Goal: Ask a question

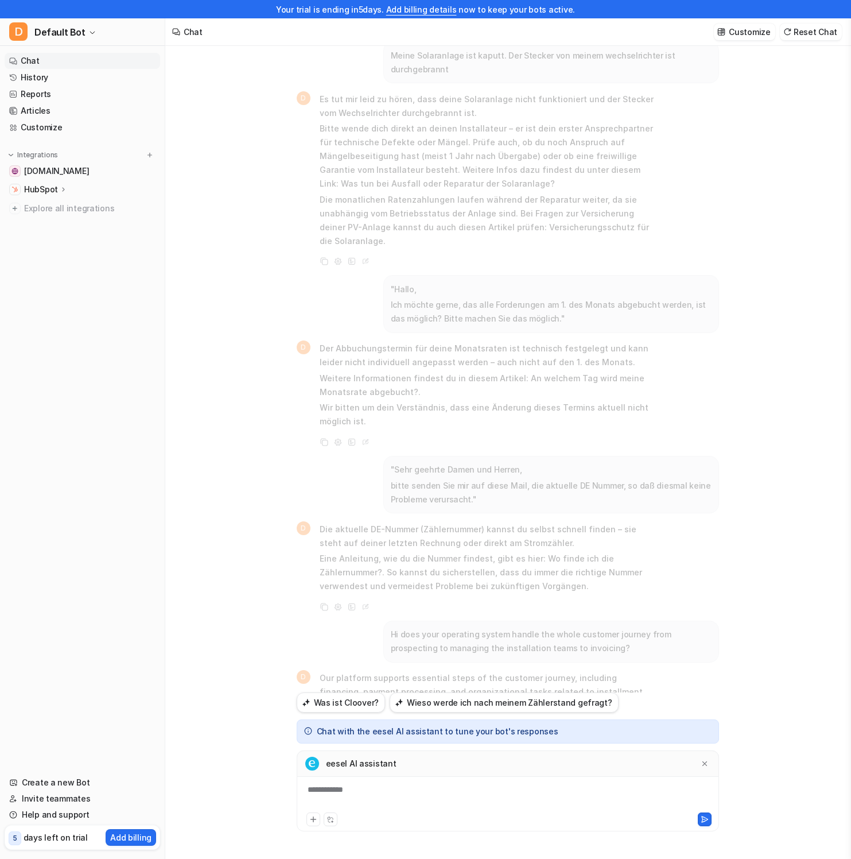
scroll to position [2142, 0]
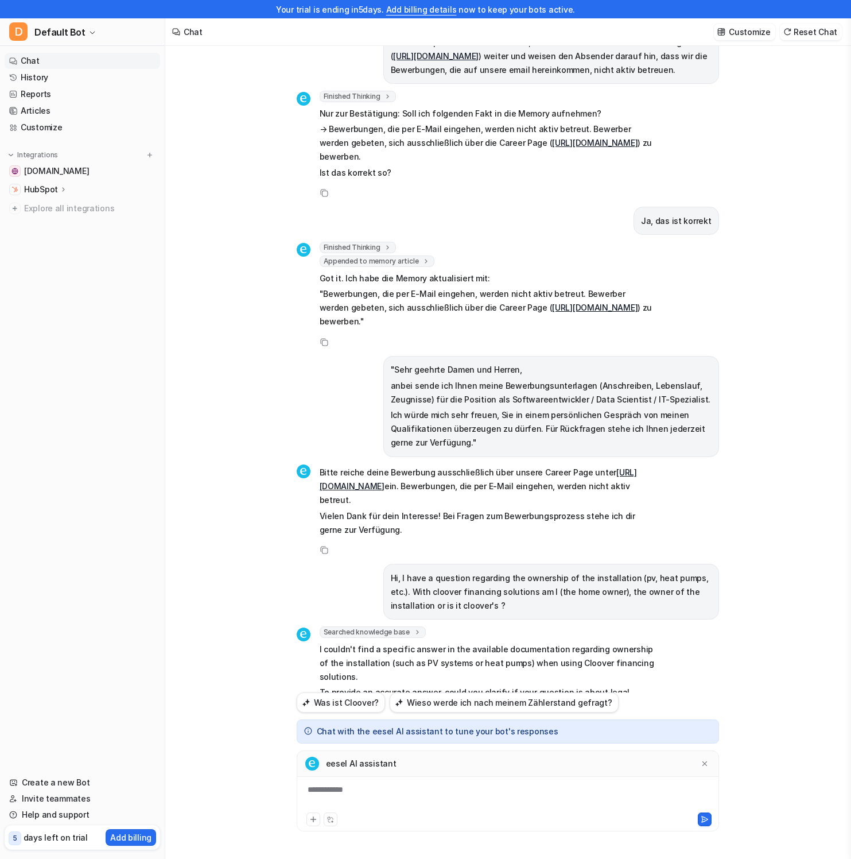
click at [408, 408] on p "Ich würde mich sehr freuen, Sie in einem persönlichen Gespräch von meinen Quali…" at bounding box center [551, 428] width 321 height 41
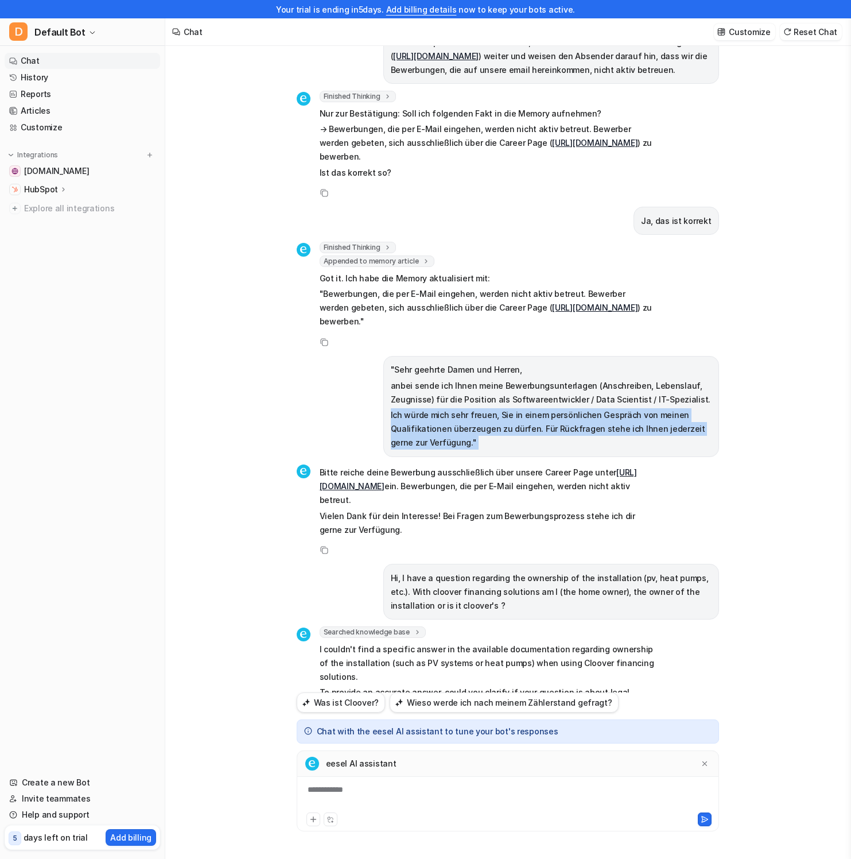
click at [408, 408] on p "Ich würde mich sehr freuen, Sie in einem persönlichen Gespräch von meinen Quali…" at bounding box center [551, 428] width 321 height 41
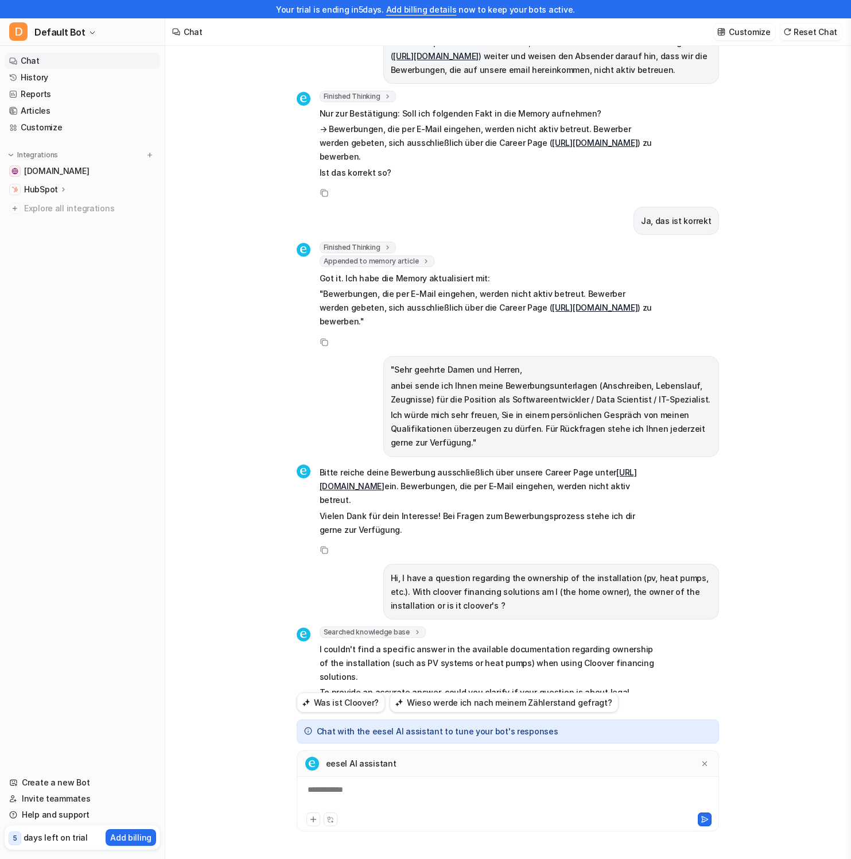
click at [419, 379] on p "anbei sende ich Ihnen meine Bewerbungsunterlagen (Anschreiben, Lebenslauf, Zeug…" at bounding box center [551, 393] width 321 height 28
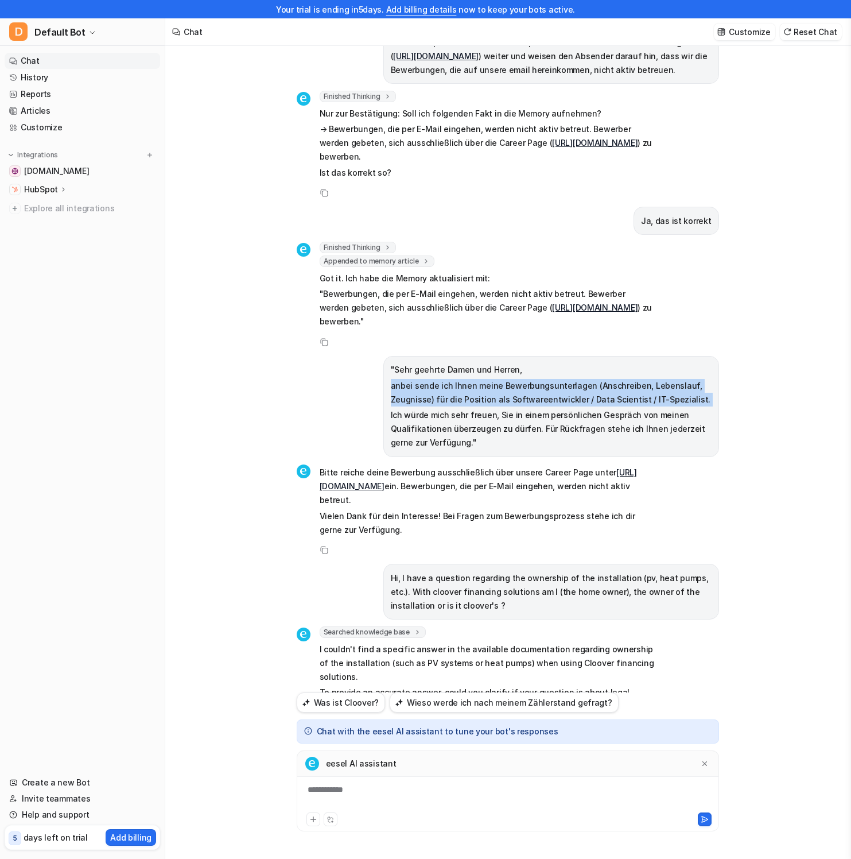
click at [419, 379] on p "anbei sende ich Ihnen meine Bewerbungsunterlagen (Anschreiben, Lebenslauf, Zeug…" at bounding box center [551, 393] width 321 height 28
click at [646, 379] on p "anbei sende ich Ihnen meine Bewerbungsunterlagen (Anschreiben, Lebenslauf, Zeug…" at bounding box center [551, 393] width 321 height 28
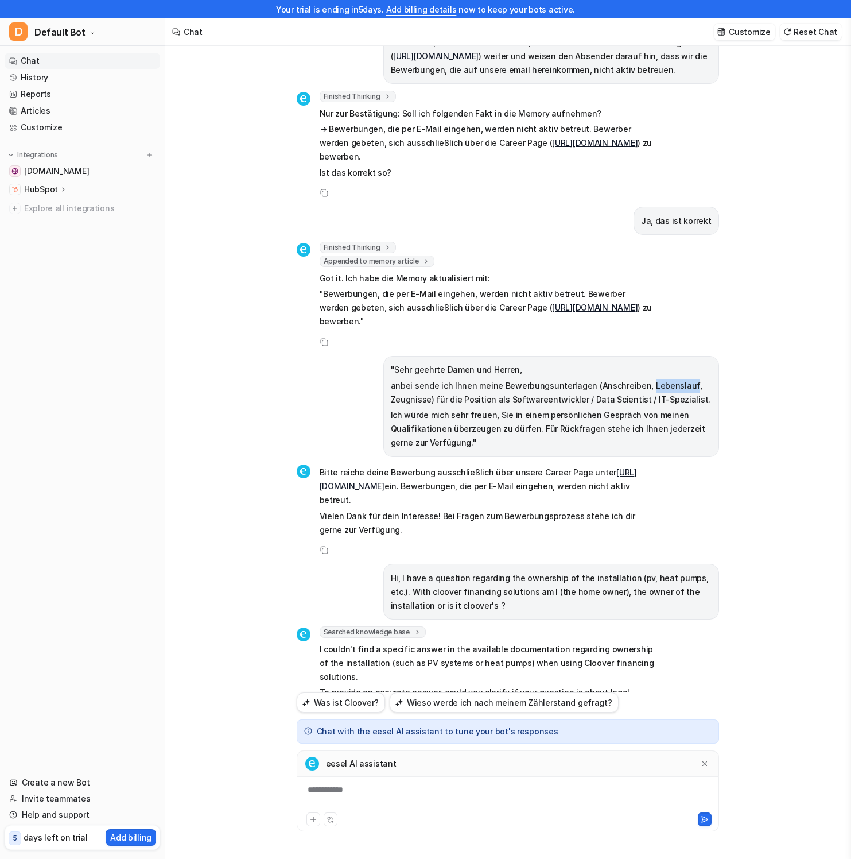
click at [646, 379] on p "anbei sende ich Ihnen meine Bewerbungsunterlagen (Anschreiben, Lebenslauf, Zeug…" at bounding box center [551, 393] width 321 height 28
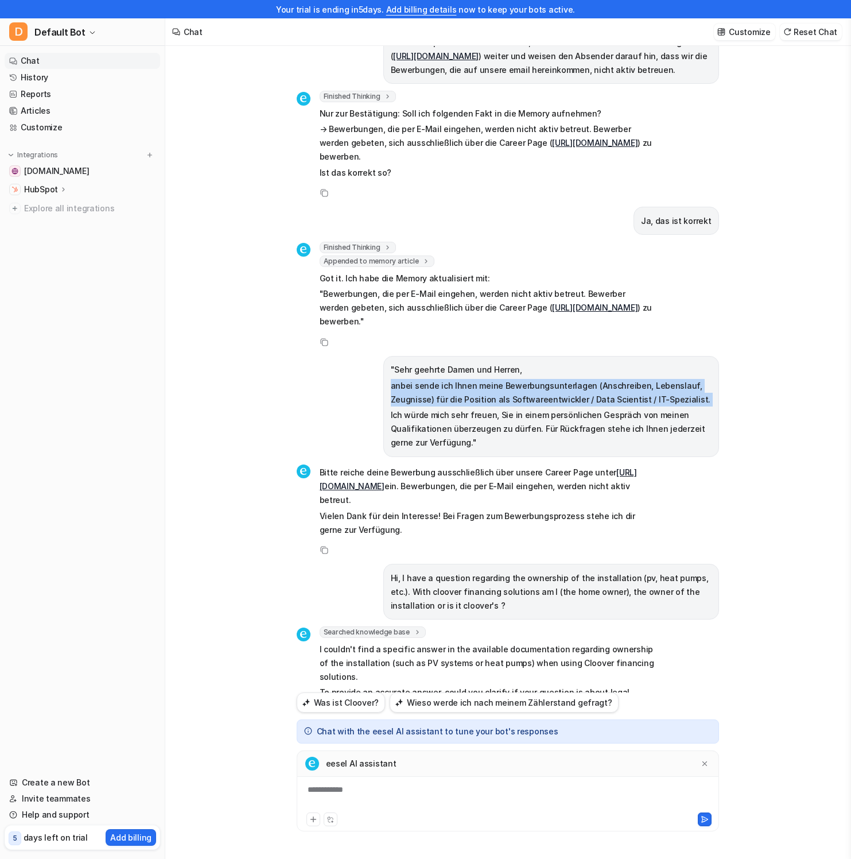
click at [646, 379] on p "anbei sende ich Ihnen meine Bewerbungsunterlagen (Anschreiben, Lebenslauf, Zeug…" at bounding box center [551, 393] width 321 height 28
click at [647, 379] on p "anbei sende ich Ihnen meine Bewerbungsunterlagen (Anschreiben, Lebenslauf, Zeug…" at bounding box center [551, 393] width 321 height 28
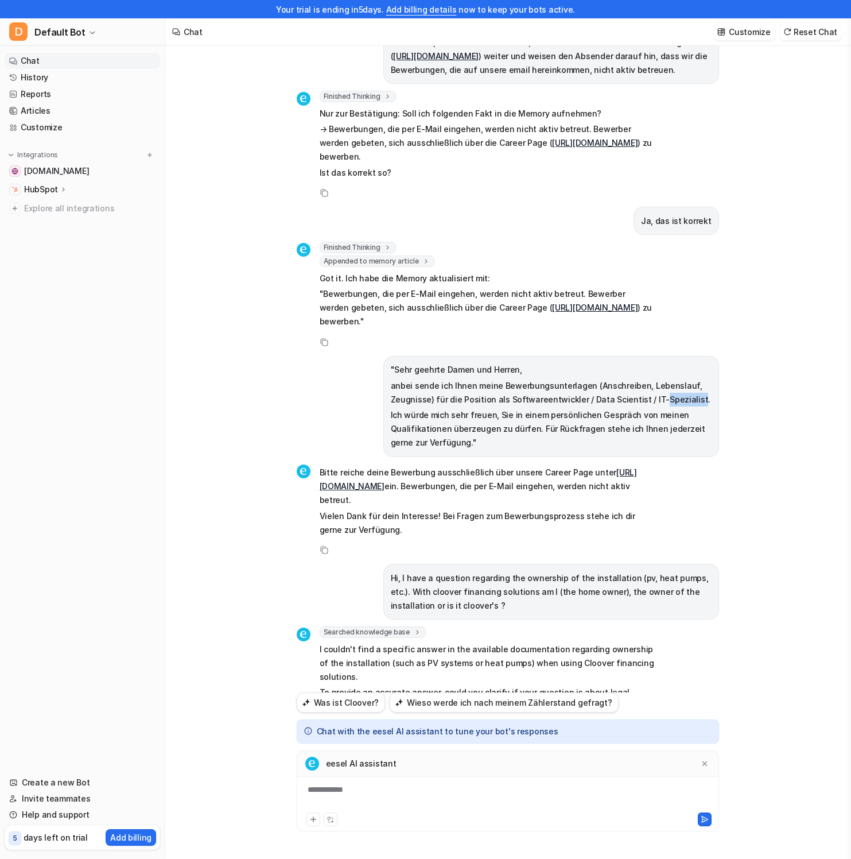
click at [647, 379] on p "anbei sende ich Ihnen meine Bewerbungsunterlagen (Anschreiben, Lebenslauf, Zeug…" at bounding box center [551, 393] width 321 height 28
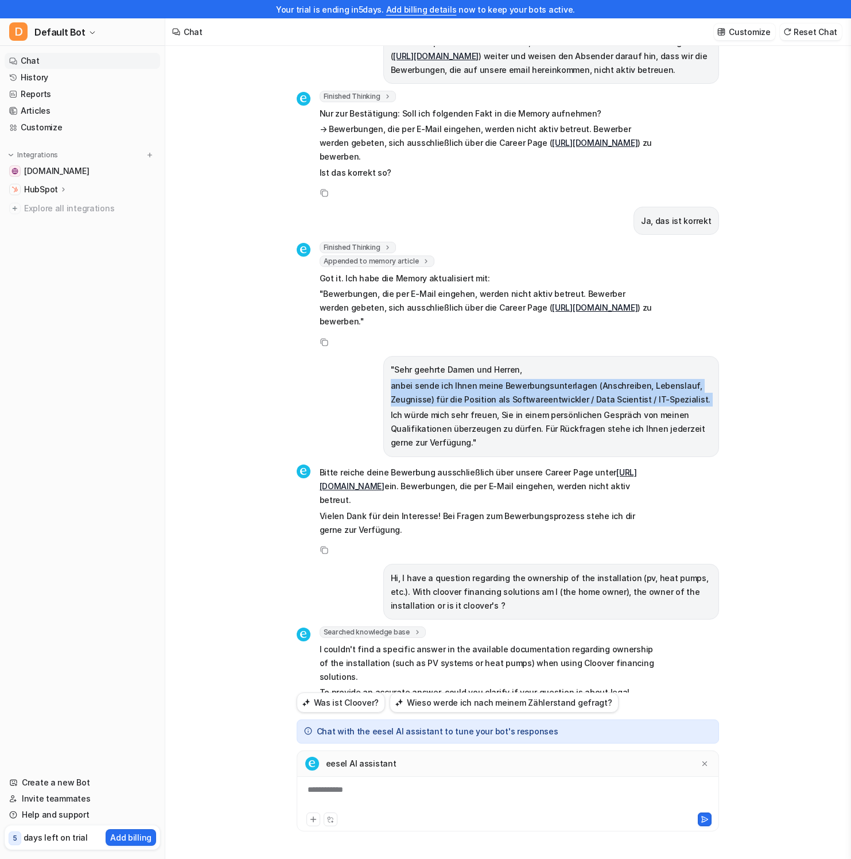
click at [647, 379] on p "anbei sende ich Ihnen meine Bewerbungsunterlagen (Anschreiben, Lebenslauf, Zeug…" at bounding box center [551, 393] width 321 height 28
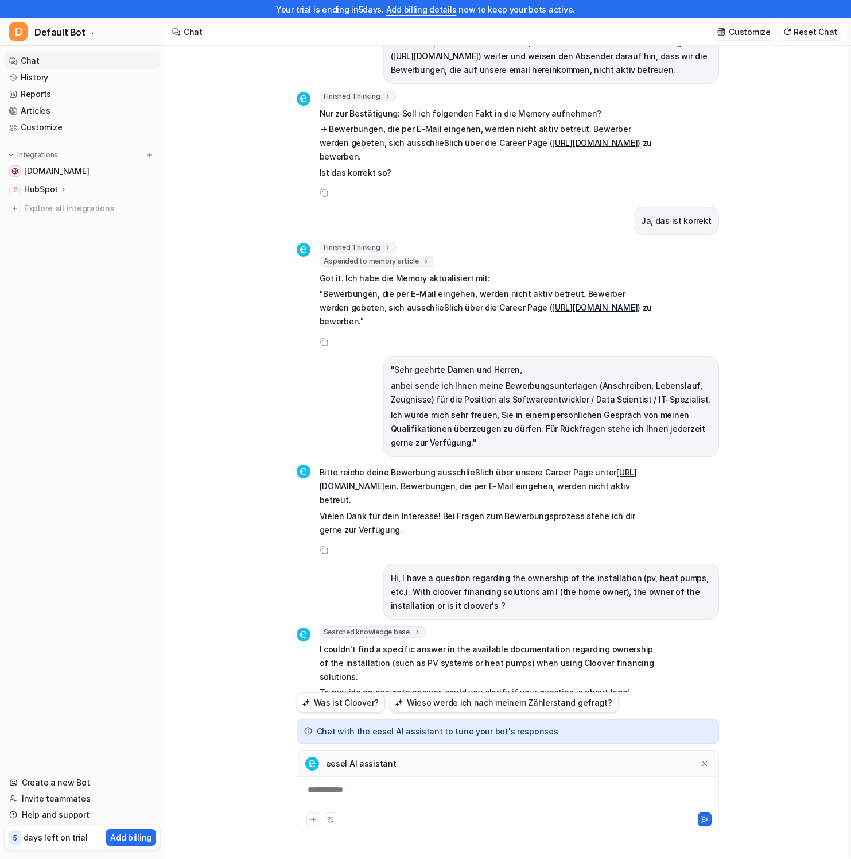
click at [481, 408] on p "Ich würde mich sehr freuen, Sie in einem persönlichen Gespräch von meinen Quali…" at bounding box center [551, 428] width 321 height 41
click at [368, 685] on p "To provide an accurate answer, could you clarify if your question is about lega…" at bounding box center [488, 705] width 336 height 41
click at [583, 685] on p "To provide an accurate answer, could you clarify if your question is about lega…" at bounding box center [488, 705] width 336 height 41
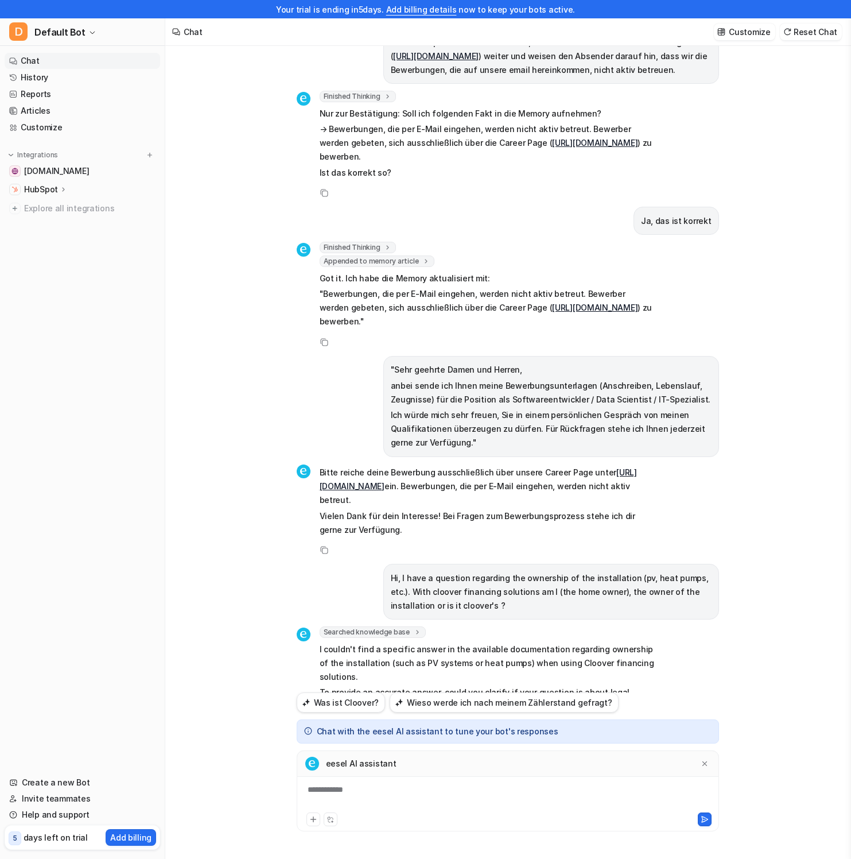
click at [583, 685] on p "To provide an accurate answer, could you clarify if your question is about lega…" at bounding box center [488, 705] width 336 height 41
click at [588, 685] on p "To provide an accurate answer, could you clarify if your question is about lega…" at bounding box center [488, 705] width 336 height 41
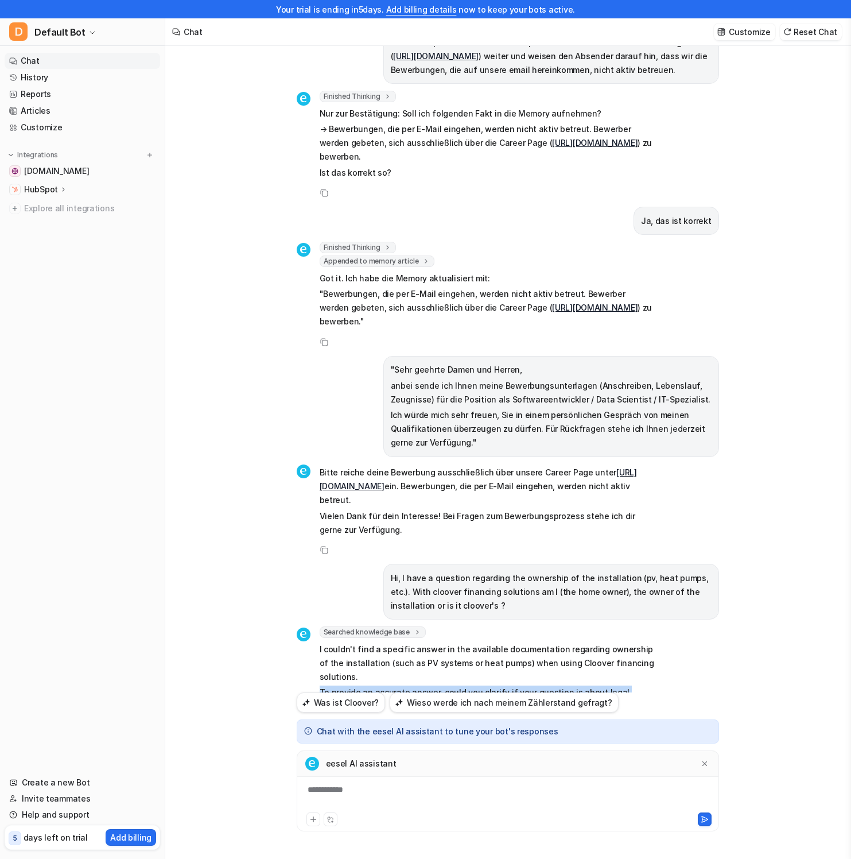
click at [366, 685] on p "To provide an accurate answer, could you clarify if your question is about lega…" at bounding box center [488, 705] width 336 height 41
click at [439, 642] on p "I couldn't find a specific answer in the available documentation regarding owne…" at bounding box center [488, 662] width 336 height 41
click at [36, 490] on nav "Chat History Reports Articles Customize Integrations [DOMAIN_NAME] HubSpot Over…" at bounding box center [82, 406] width 165 height 717
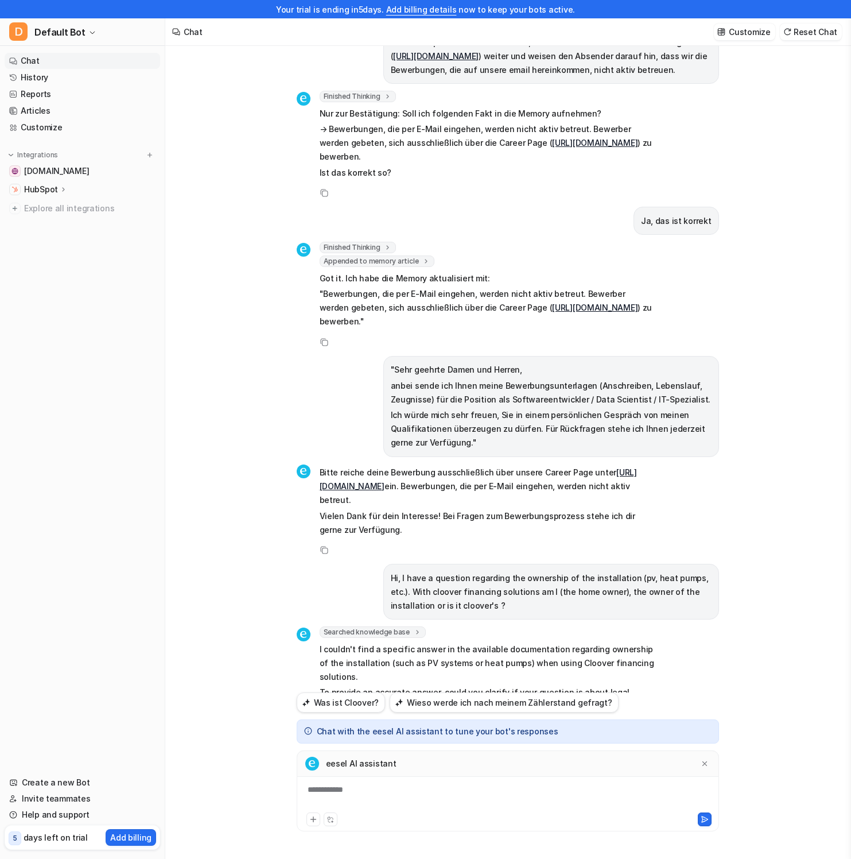
click at [322, 271] on p "Got it. Ich habe die Memory aktualisiert mit:" at bounding box center [488, 278] width 336 height 14
click at [304, 242] on div "Finished Thinking thought : "Der Benutzer hat bestätigt, dass Bewerbungen per E…" at bounding box center [476, 286] width 359 height 89
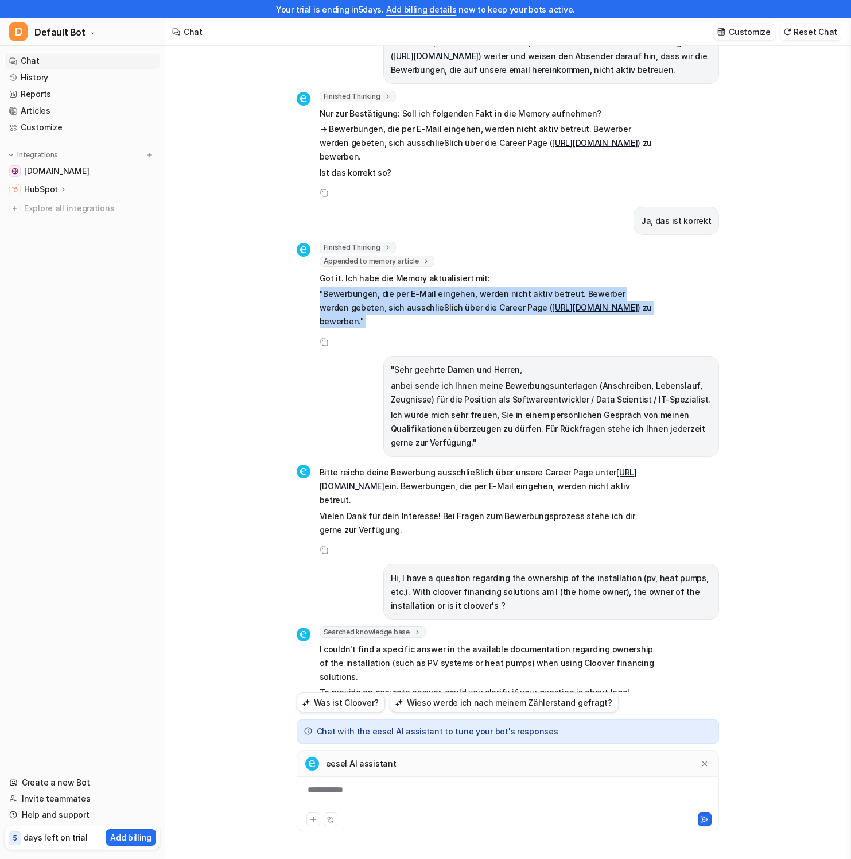
click at [304, 242] on div "Finished Thinking thought : "Der Benutzer hat bestätigt, dass Bewerbungen per E…" at bounding box center [476, 286] width 359 height 89
click at [646, 287] on p ""Bewerbungen, die per E-Mail eingehen, werden nicht aktiv betreut. Bewerber wer…" at bounding box center [488, 307] width 336 height 41
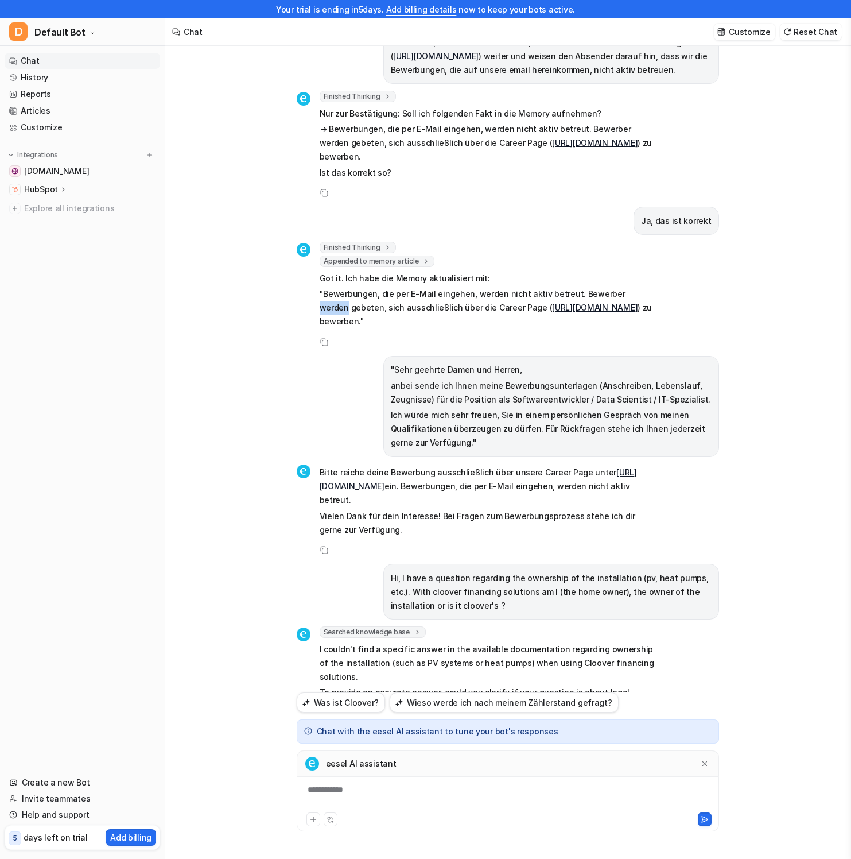
click at [646, 287] on p ""Bewerbungen, die per E-Mail eingehen, werden nicht aktiv betreut. Bewerber wer…" at bounding box center [488, 307] width 336 height 41
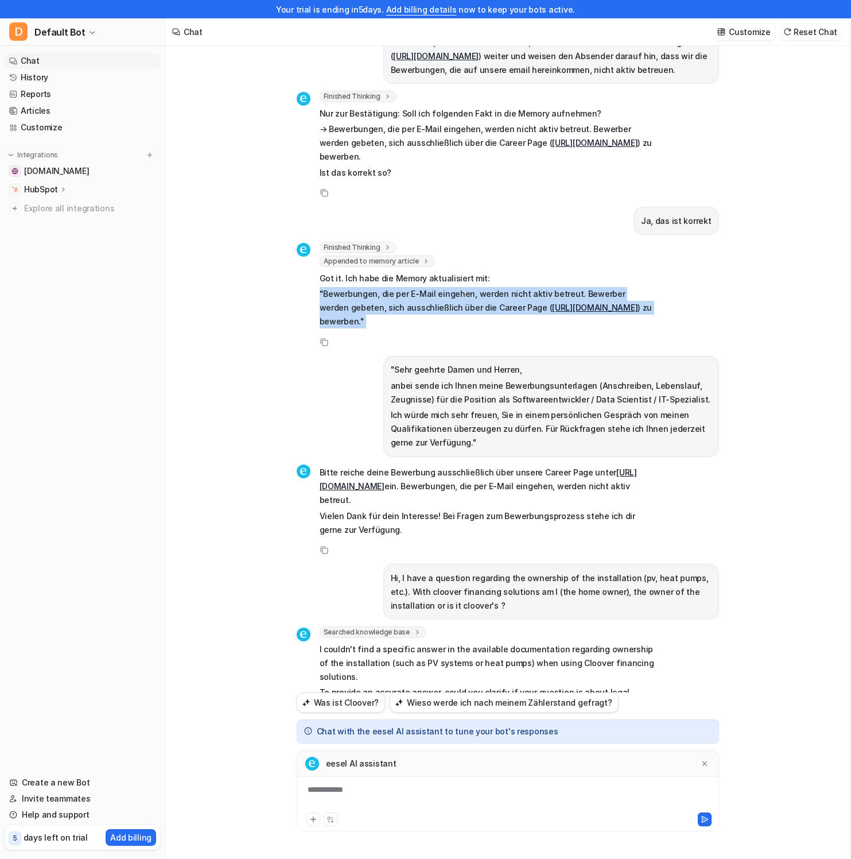
click at [646, 287] on p ""Bewerbungen, die per E-Mail eingehen, werden nicht aktiv betreut. Bewerber wer…" at bounding box center [488, 307] width 336 height 41
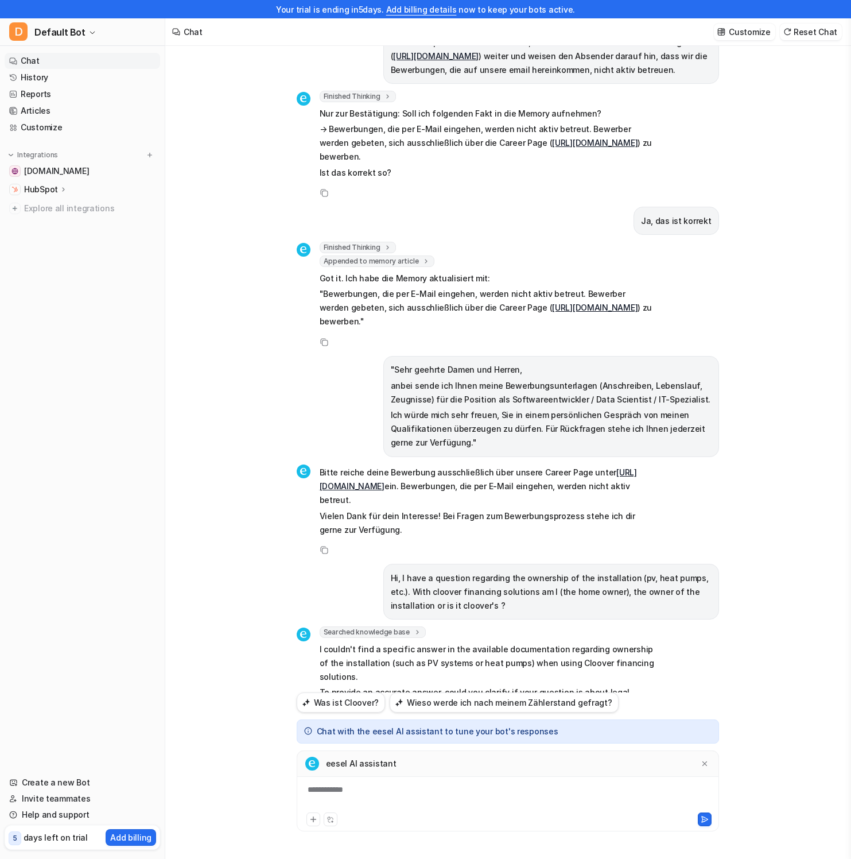
click at [625, 271] on p "Got it. Ich habe die Memory aktualisiert mit:" at bounding box center [488, 278] width 336 height 14
click at [701, 247] on div "Finished Thinking thought : "Der Benutzer hat bestätigt, dass Bewerbungen per E…" at bounding box center [508, 295] width 422 height 107
click at [785, 325] on div "Meine Solaranlage ist kaputt. Der Stecker von meinem wechselrichter ist durchge…" at bounding box center [507, 443] width 685 height 831
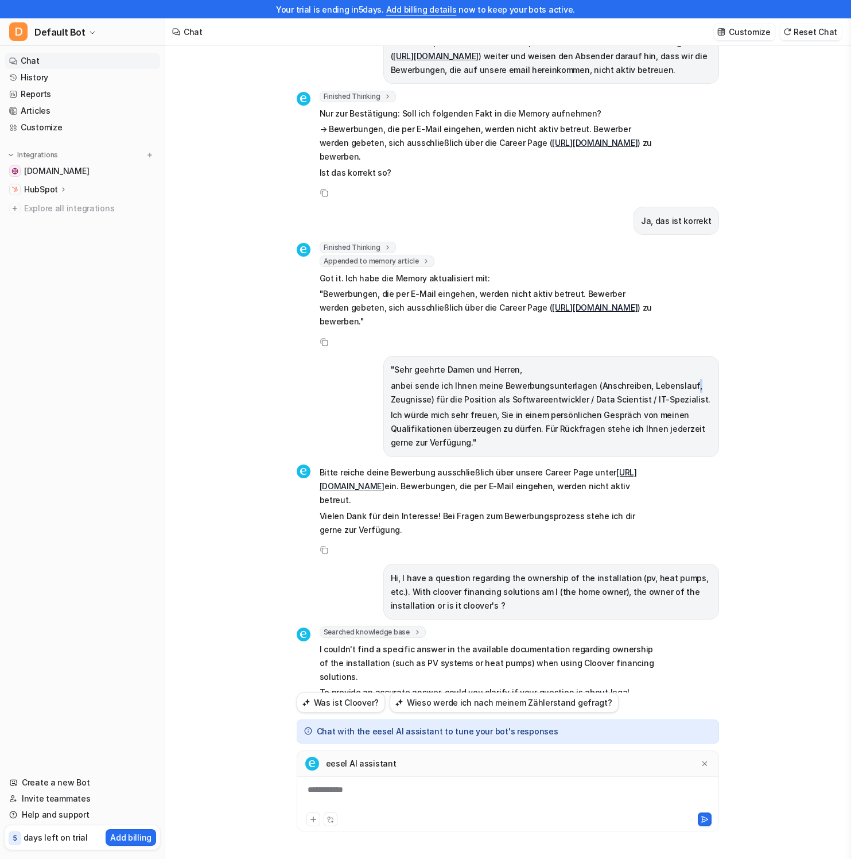
click at [785, 325] on div "Meine Solaranlage ist kaputt. Der Stecker von meinem wechselrichter ist durchge…" at bounding box center [507, 443] width 685 height 831
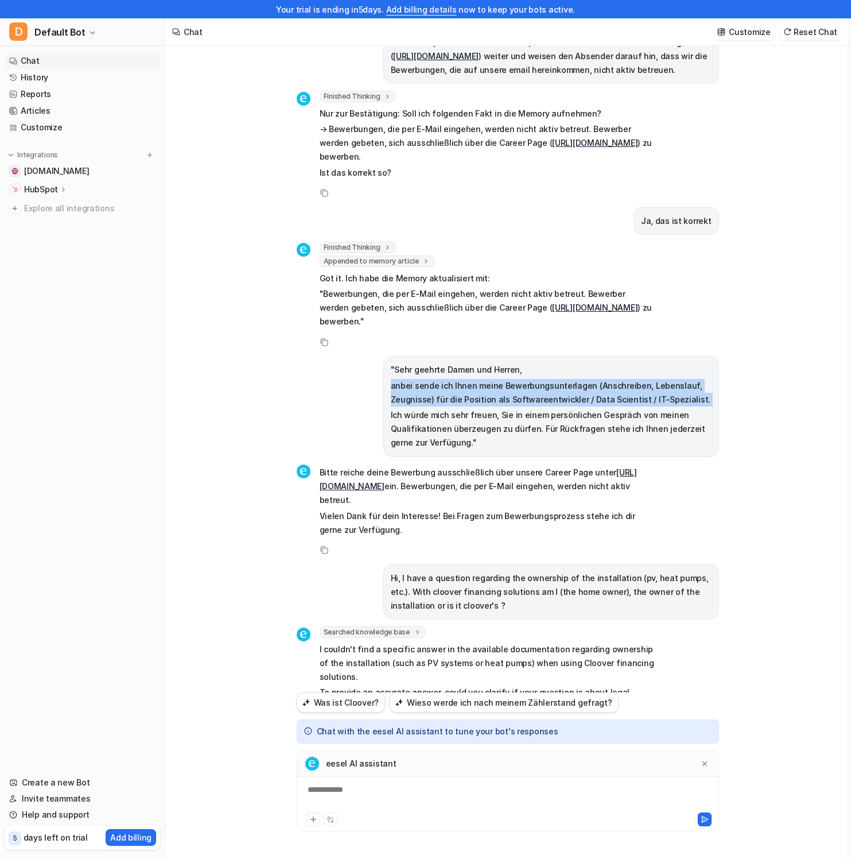
click at [785, 325] on div "Meine Solaranlage ist kaputt. Der Stecker von meinem wechselrichter ist durchge…" at bounding box center [507, 443] width 685 height 831
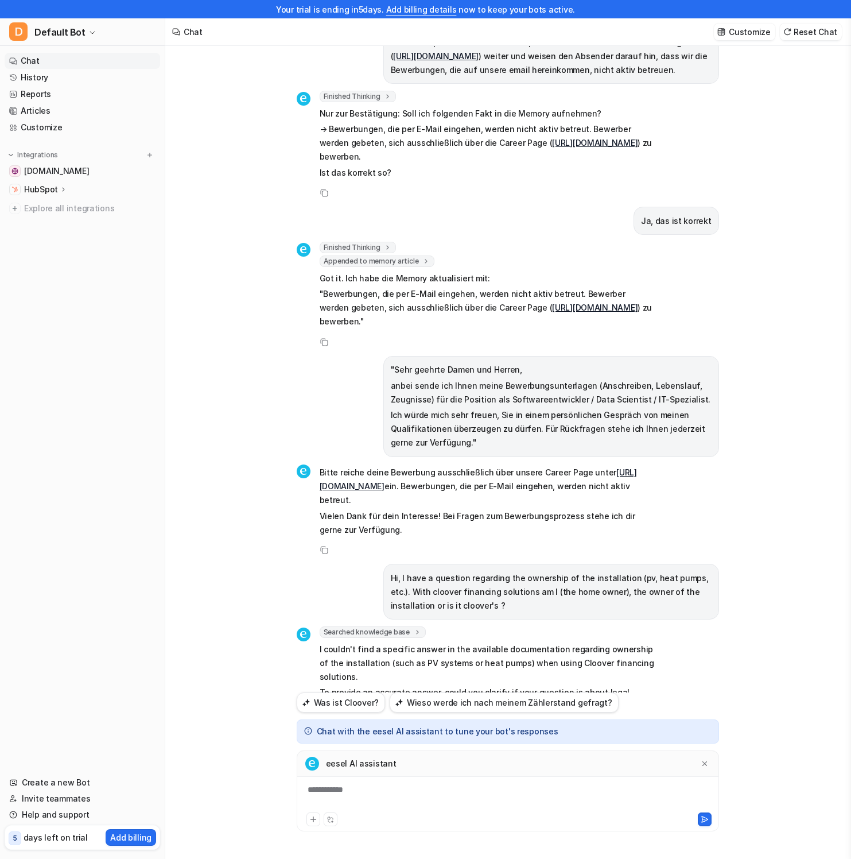
click at [782, 355] on div "Meine Solaranlage ist kaputt. Der Stecker von meinem wechselrichter ist durchge…" at bounding box center [507, 443] width 685 height 831
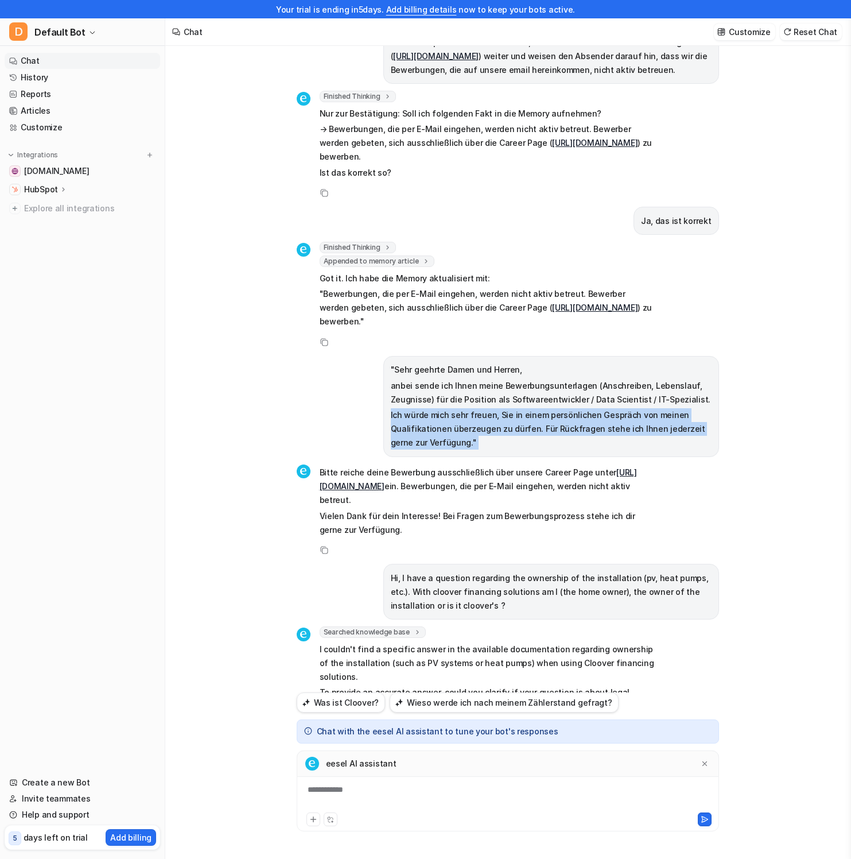
click at [782, 355] on div "Meine Solaranlage ist kaputt. Der Stecker von meinem wechselrichter ist durchge…" at bounding box center [507, 443] width 685 height 831
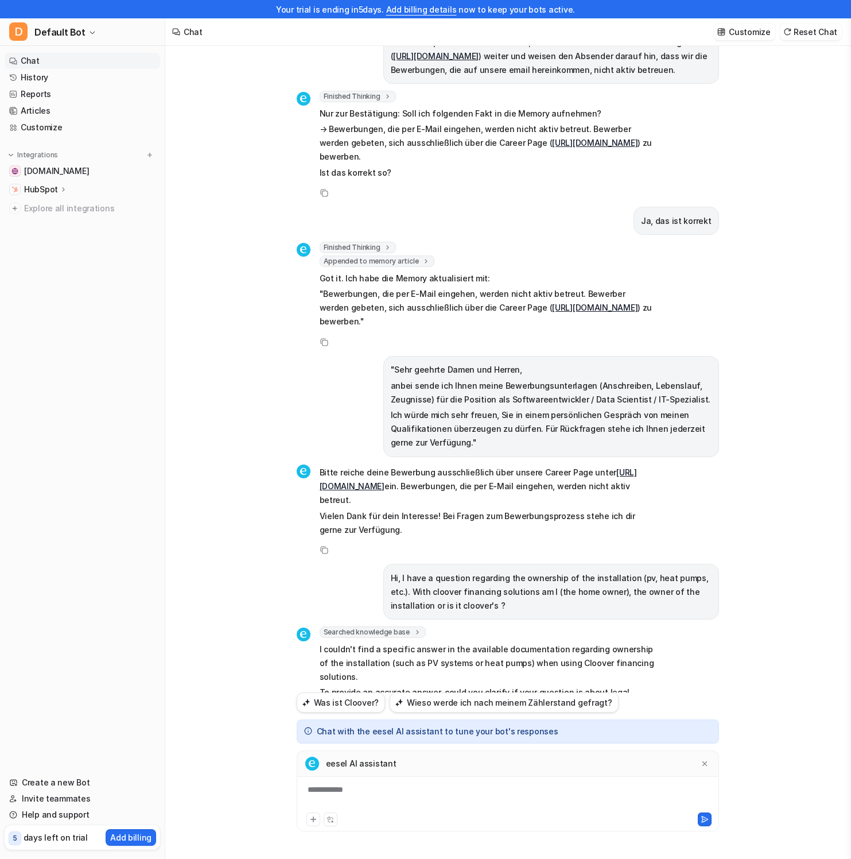
click at [772, 339] on div "Meine Solaranlage ist kaputt. Der Stecker von meinem wechselrichter ist durchge…" at bounding box center [507, 443] width 685 height 831
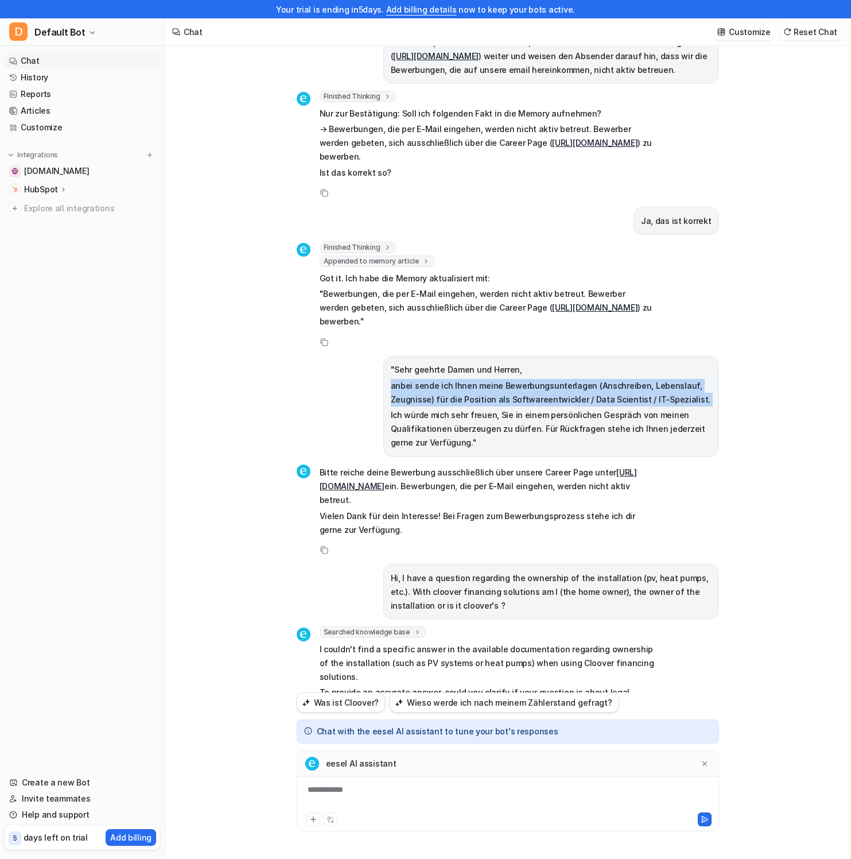
click at [772, 339] on div "Meine Solaranlage ist kaputt. Der Stecker von meinem wechselrichter ist durchge…" at bounding box center [507, 443] width 685 height 831
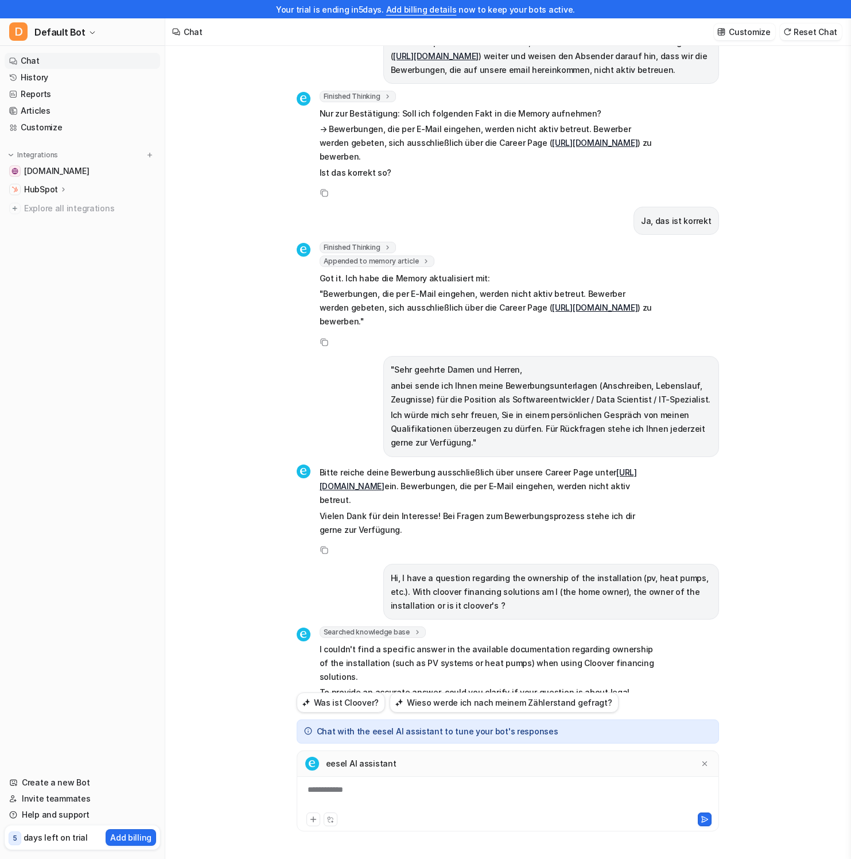
click at [758, 364] on div "Meine Solaranlage ist kaputt. Der Stecker von meinem wechselrichter ist durchge…" at bounding box center [507, 443] width 685 height 831
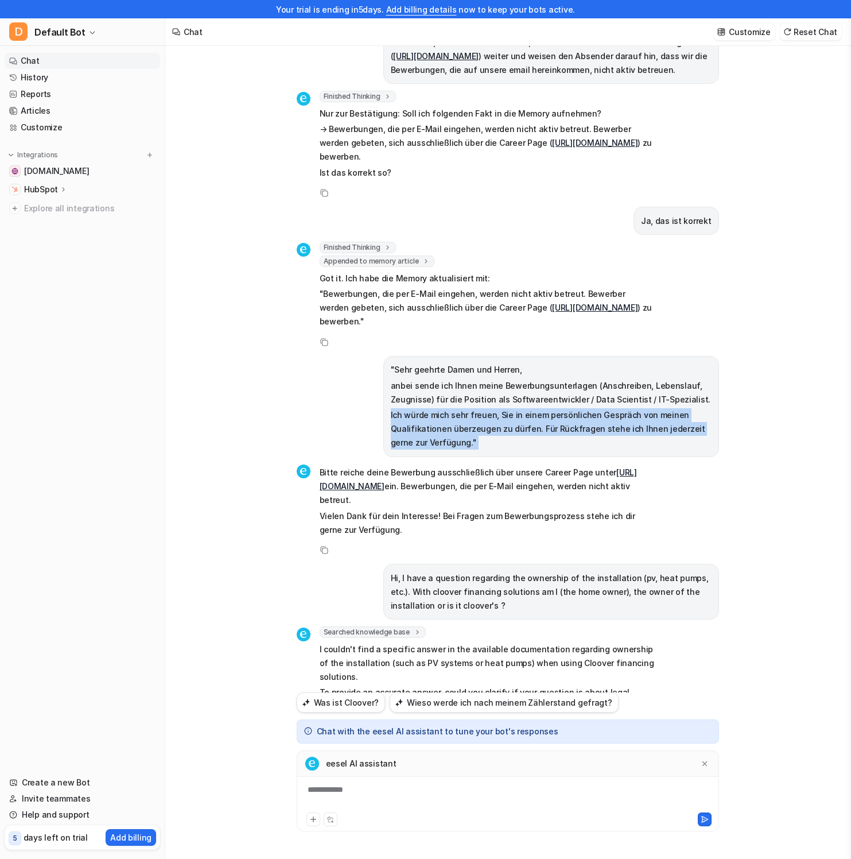
click at [758, 364] on div "Meine Solaranlage ist kaputt. Der Stecker von meinem wechselrichter ist durchge…" at bounding box center [507, 443] width 685 height 831
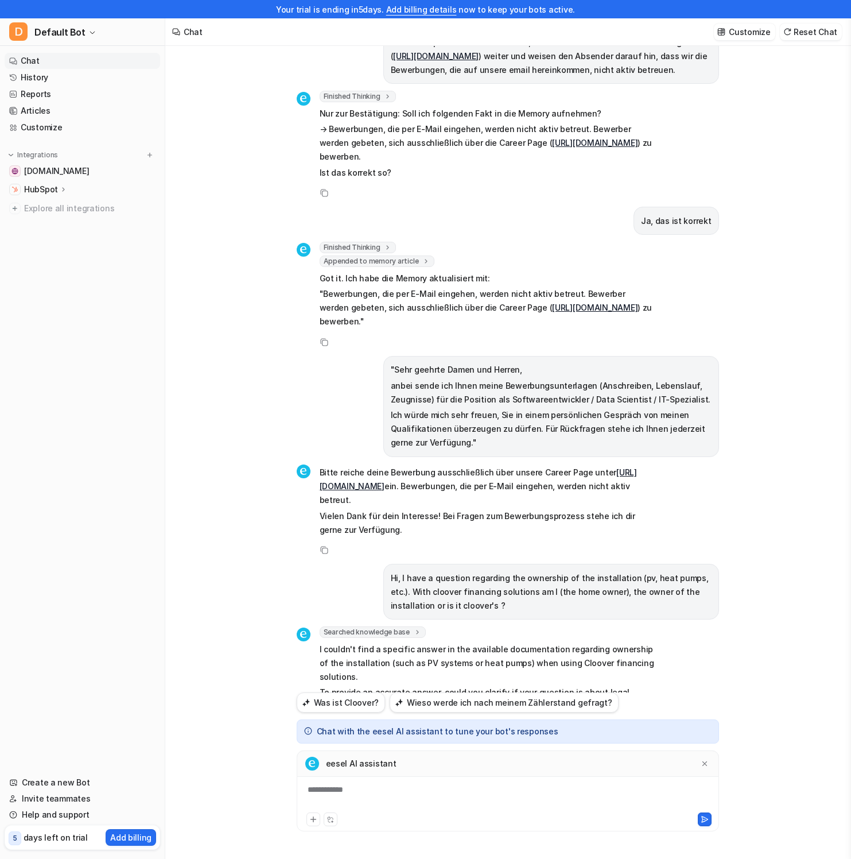
click at [756, 377] on div "Meine Solaranlage ist kaputt. Der Stecker von meinem wechselrichter ist durchge…" at bounding box center [507, 443] width 685 height 831
click at [756, 378] on div "Meine Solaranlage ist kaputt. Der Stecker von meinem wechselrichter ist durchge…" at bounding box center [507, 443] width 685 height 831
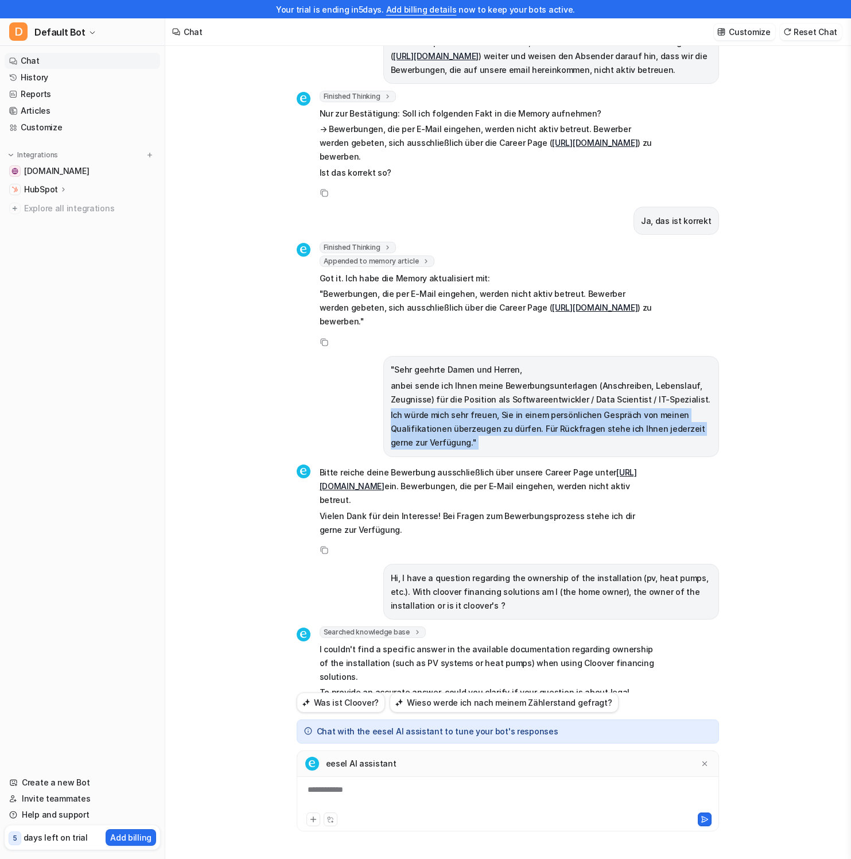
click at [757, 376] on div "Meine Solaranlage ist kaputt. Der Stecker von meinem wechselrichter ist durchge…" at bounding box center [507, 443] width 685 height 831
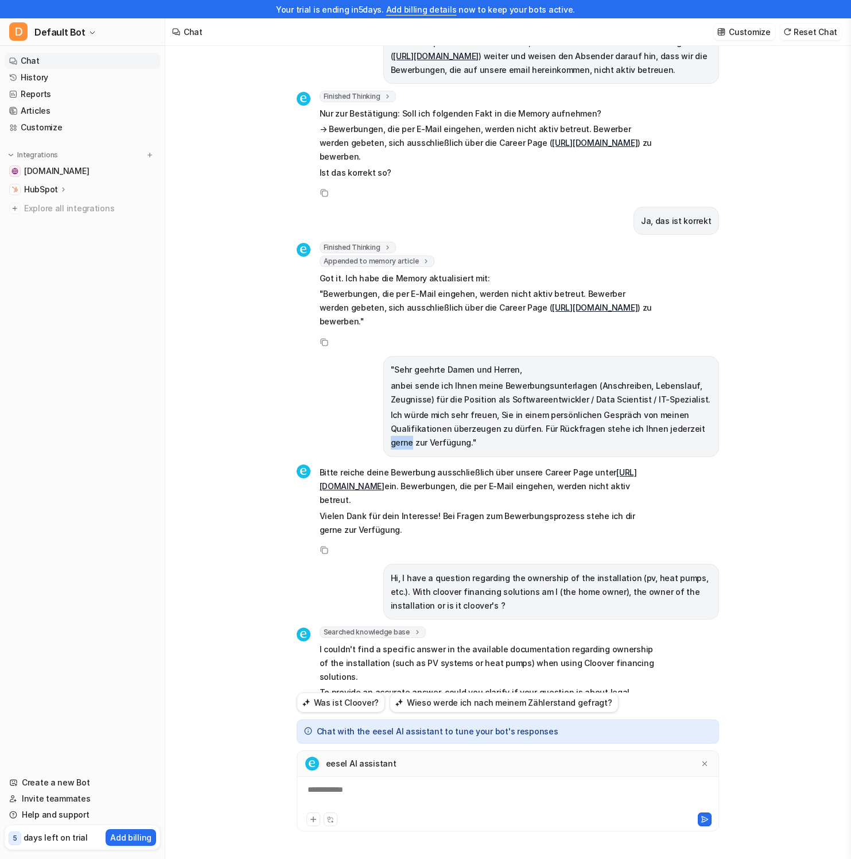
click at [756, 376] on div "Meine Solaranlage ist kaputt. Der Stecker von meinem wechselrichter ist durchge…" at bounding box center [507, 443] width 685 height 831
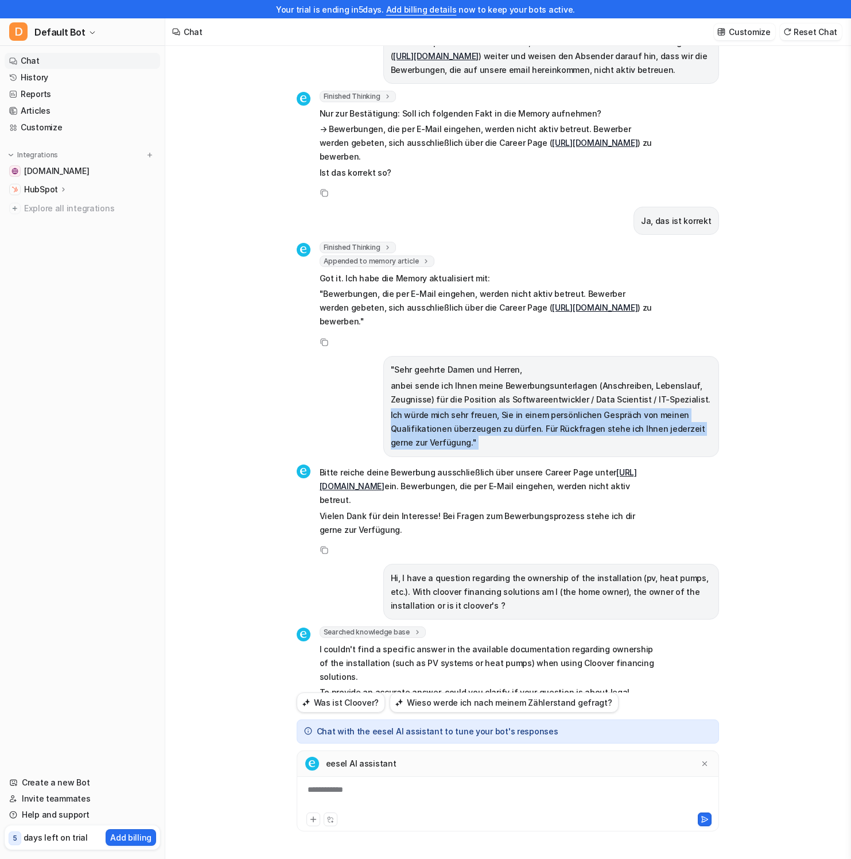
click at [756, 376] on div "Meine Solaranlage ist kaputt. Der Stecker von meinem wechselrichter ist durchge…" at bounding box center [507, 443] width 685 height 831
click at [749, 379] on div "Meine Solaranlage ist kaputt. Der Stecker von meinem wechselrichter ist durchge…" at bounding box center [507, 443] width 685 height 831
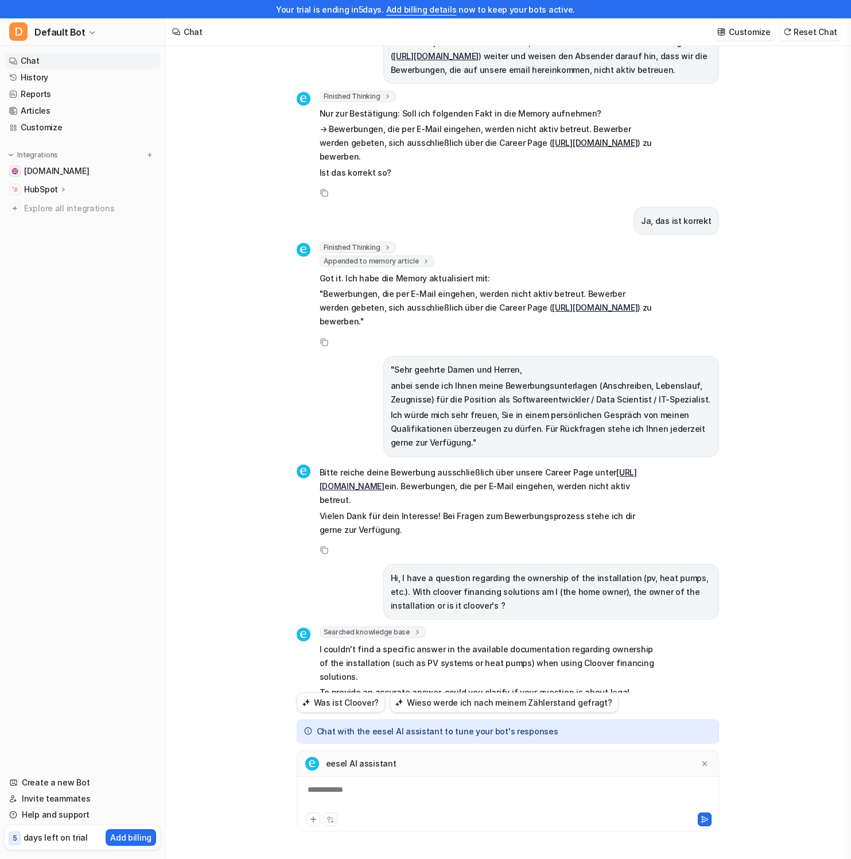
click at [747, 387] on div "Meine Solaranlage ist kaputt. Der Stecker von meinem wechselrichter ist durchge…" at bounding box center [507, 443] width 685 height 831
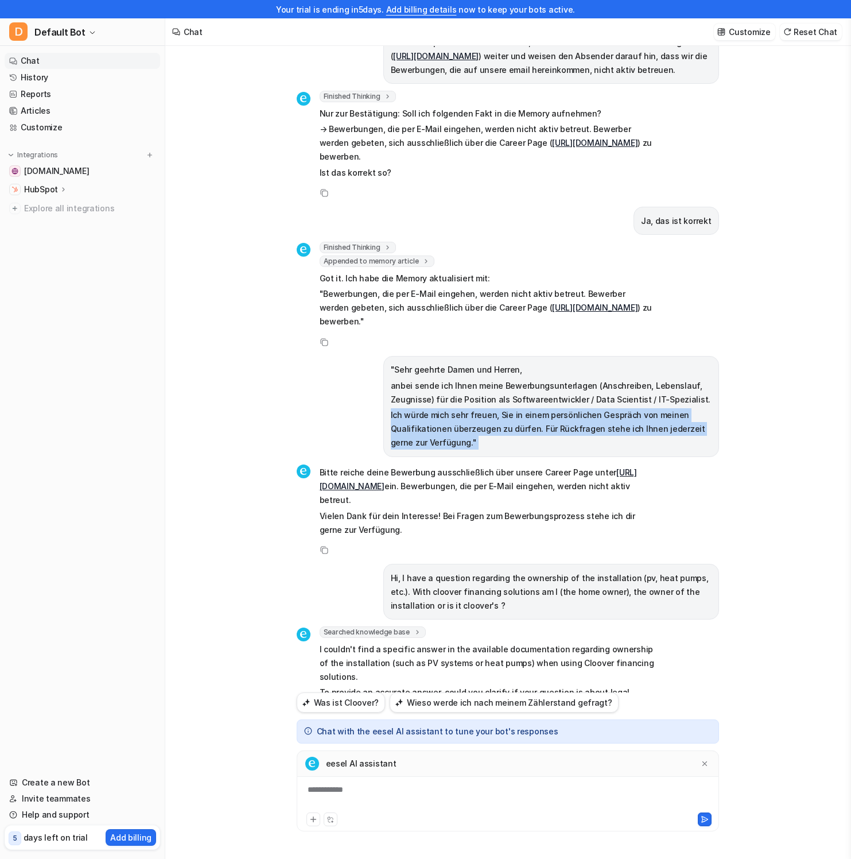
click at [747, 387] on div "Meine Solaranlage ist kaputt. Der Stecker von meinem wechselrichter ist durchge…" at bounding box center [507, 443] width 685 height 831
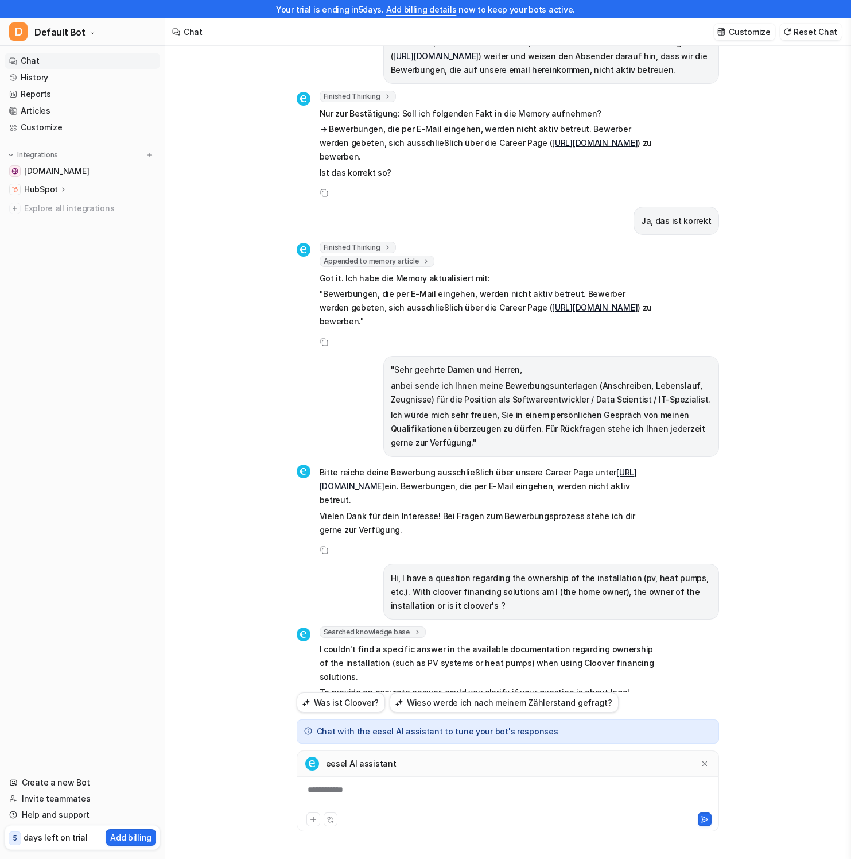
click at [751, 395] on div "Meine Solaranlage ist kaputt. Der Stecker von meinem wechselrichter ist durchge…" at bounding box center [507, 443] width 685 height 831
click at [735, 392] on div "Meine Solaranlage ist kaputt. Der Stecker von meinem wechselrichter ist durchge…" at bounding box center [507, 443] width 685 height 831
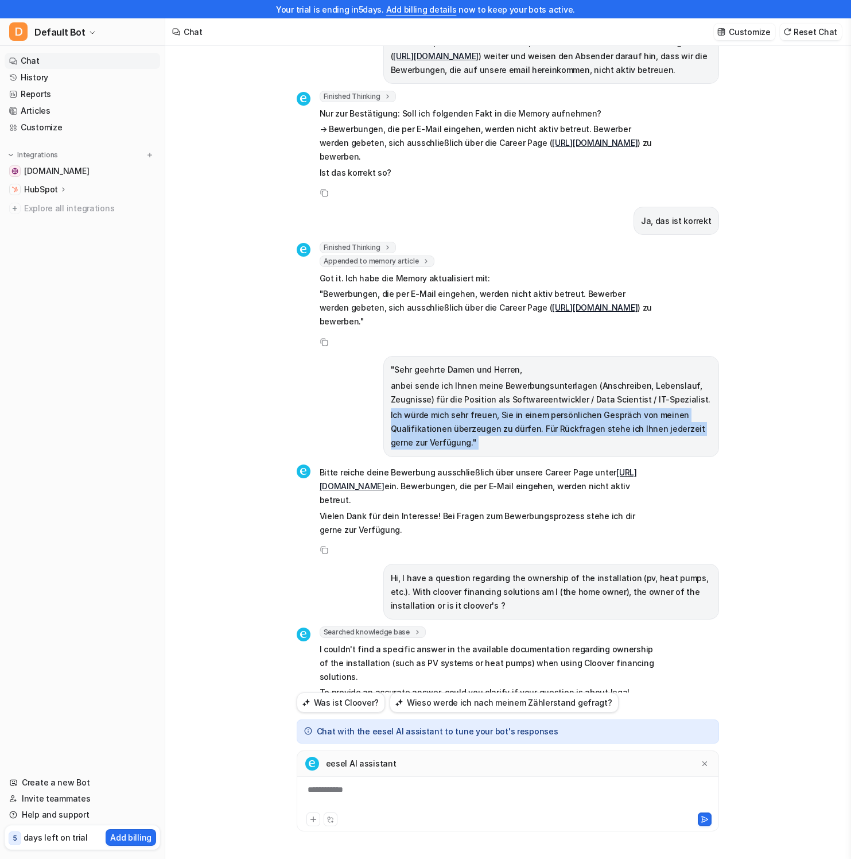
click at [735, 392] on div "Meine Solaranlage ist kaputt. Der Stecker von meinem wechselrichter ist durchge…" at bounding box center [507, 443] width 685 height 831
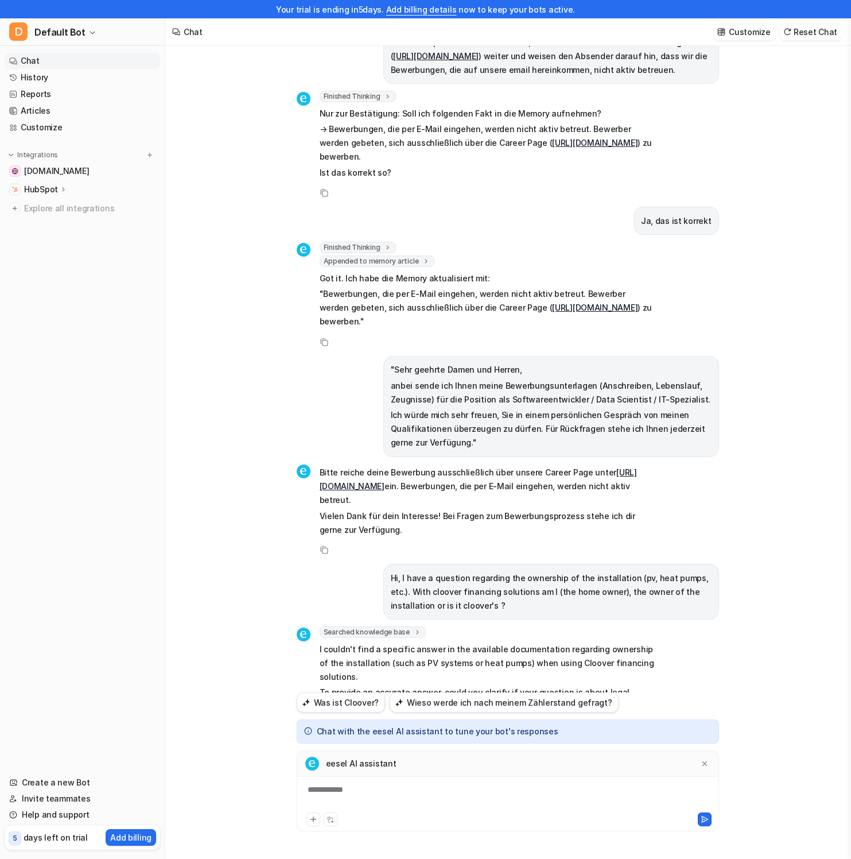
click at [744, 399] on div "Meine Solaranlage ist kaputt. Der Stecker von meinem wechselrichter ist durchge…" at bounding box center [507, 443] width 685 height 831
click at [779, 348] on div "Meine Solaranlage ist kaputt. Der Stecker von meinem wechselrichter ist durchge…" at bounding box center [507, 443] width 685 height 831
click at [681, 571] on p "Hi, I have a question regarding the ownership of the installation (pv, heat pum…" at bounding box center [551, 591] width 321 height 41
click at [648, 571] on p "Hi, I have a question regarding the ownership of the installation (pv, heat pum…" at bounding box center [551, 591] width 321 height 41
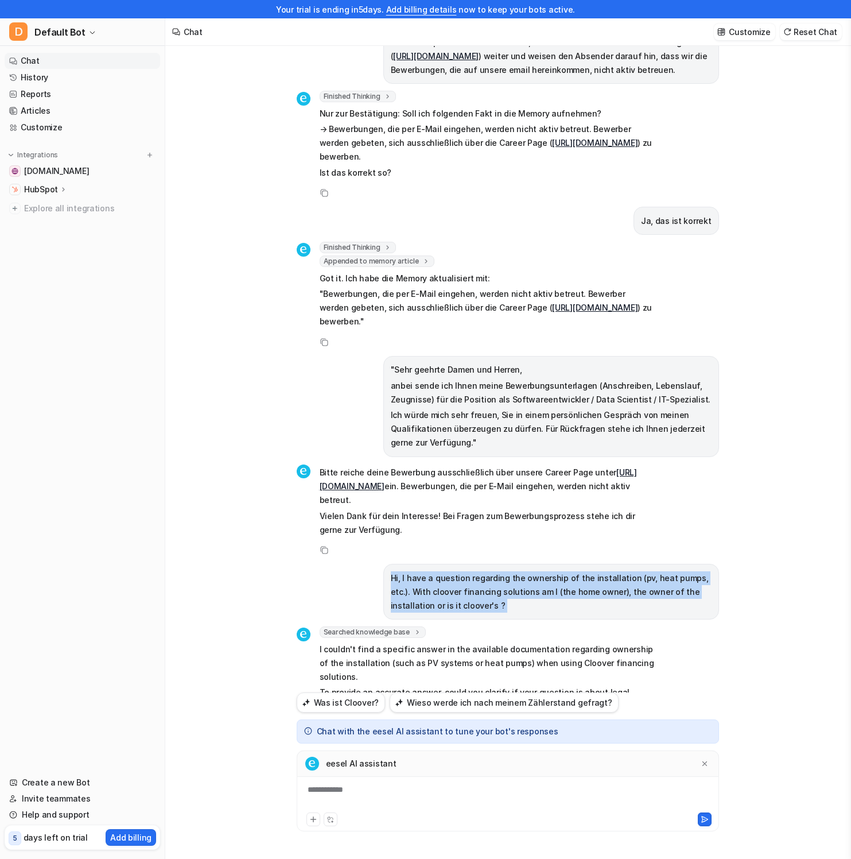
click at [648, 571] on p "Hi, I have a question regarding the ownership of the installation (pv, heat pum…" at bounding box center [551, 591] width 321 height 41
click at [654, 571] on p "Hi, I have a question regarding the ownership of the installation (pv, heat pum…" at bounding box center [551, 591] width 321 height 41
